Goal: Task Accomplishment & Management: Use online tool/utility

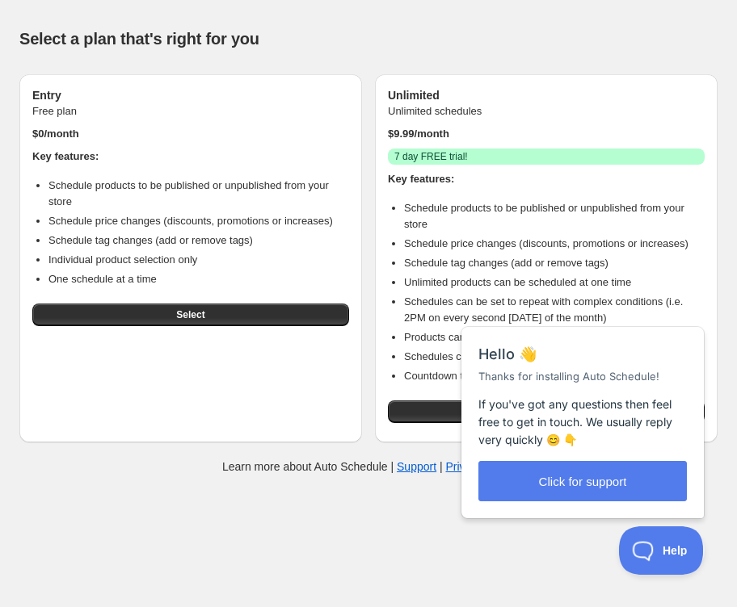
click at [714, 293] on div "Unlimited Unlimited schedules $ 9.99 /month Success 7 day FREE trial! Key featu…" at bounding box center [546, 258] width 343 height 368
click at [693, 311] on div "Close cross-small" at bounding box center [677, 309] width 57 height 17
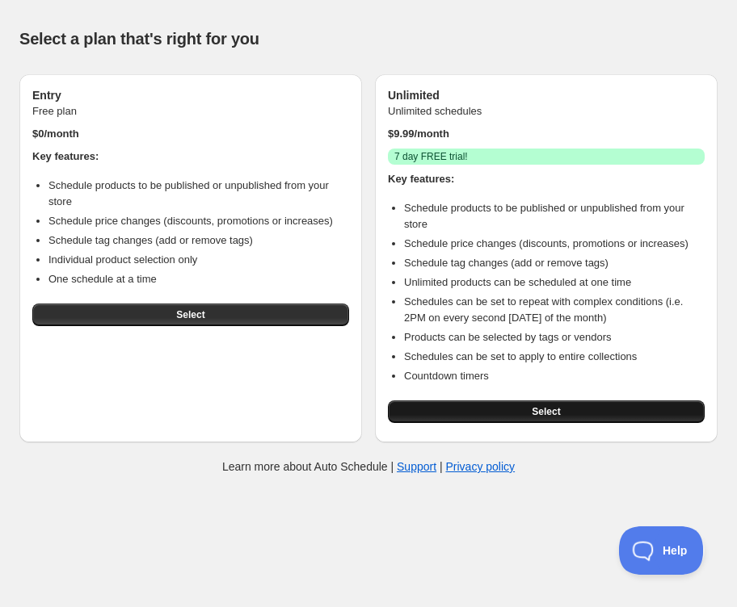
click at [577, 423] on button "Select" at bounding box center [546, 412] width 317 height 23
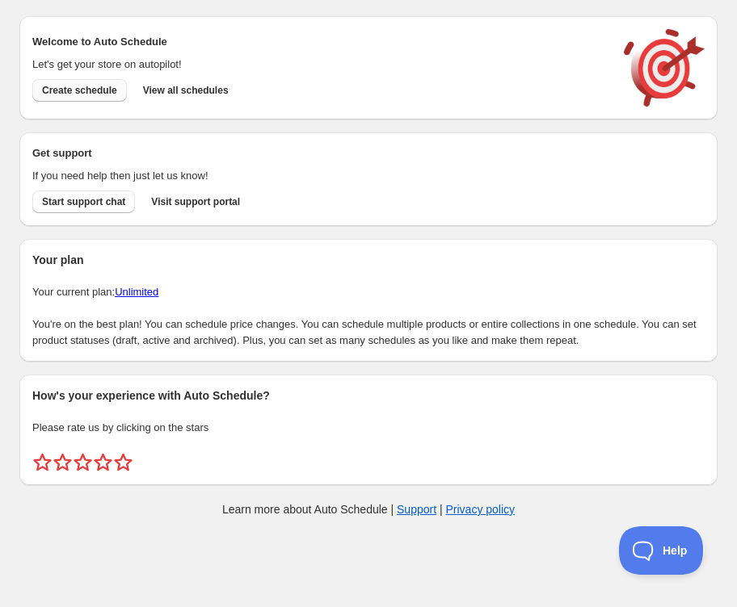
click at [93, 87] on span "Create schedule" at bounding box center [79, 90] width 75 height 13
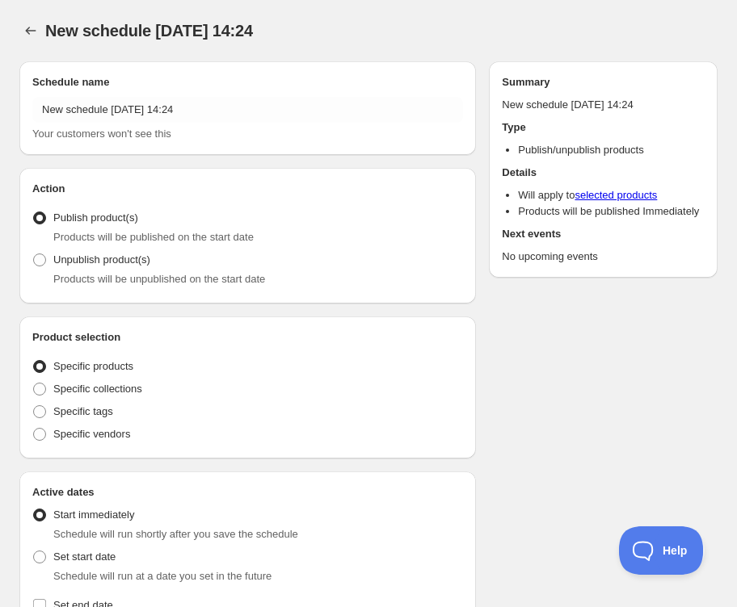
radio input "true"
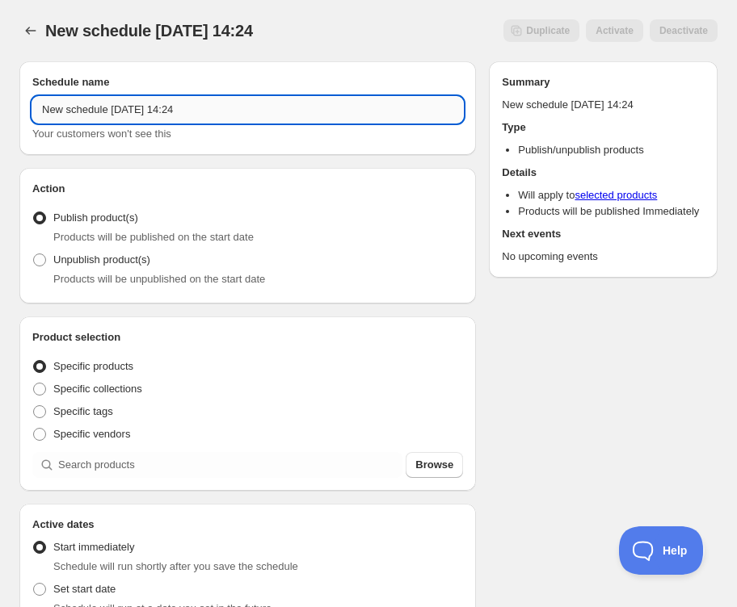
click at [187, 111] on input "New schedule [DATE] 14:24" at bounding box center [247, 110] width 431 height 26
click at [189, 111] on input "New schedule [DATE] 14:24" at bounding box center [247, 110] width 431 height 26
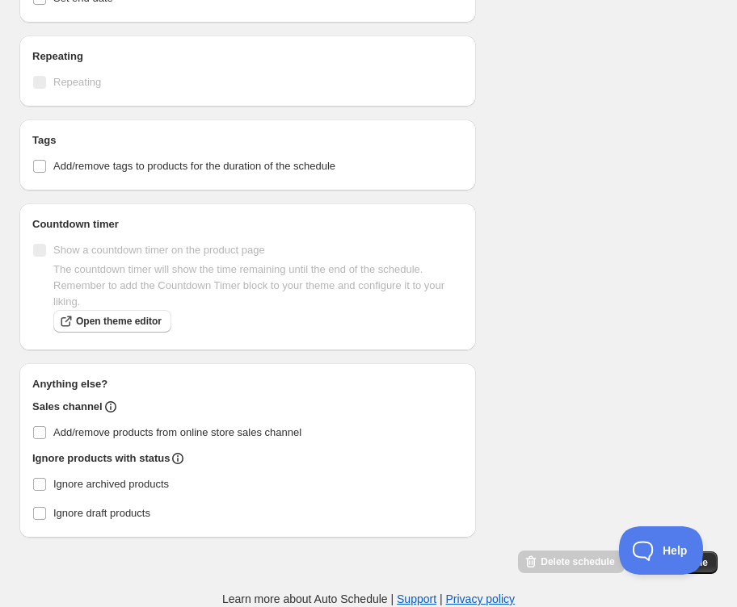
scroll to position [640, 0]
type input "New schedule [DATE] 20:00"
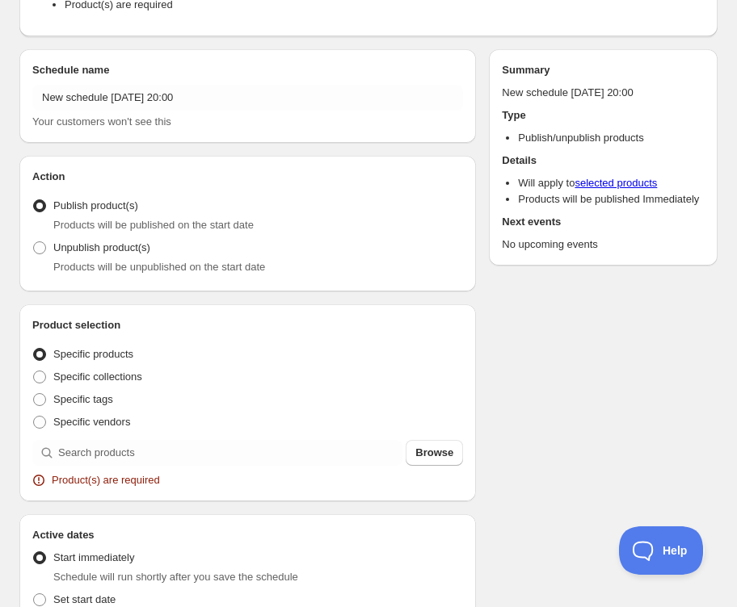
scroll to position [121, 0]
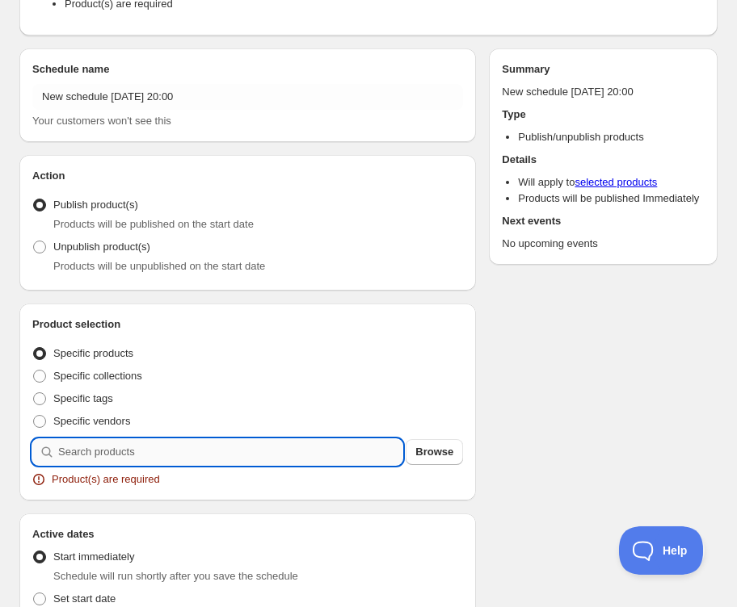
click at [125, 447] on input "search" at bounding box center [230, 452] width 344 height 26
type input "h"
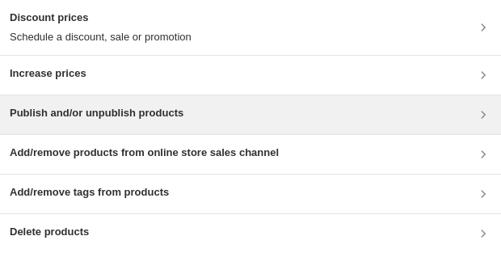
click at [243, 124] on div "Publish and/or unpublish products" at bounding box center [250, 114] width 481 height 19
